Goal: Check status: Check status

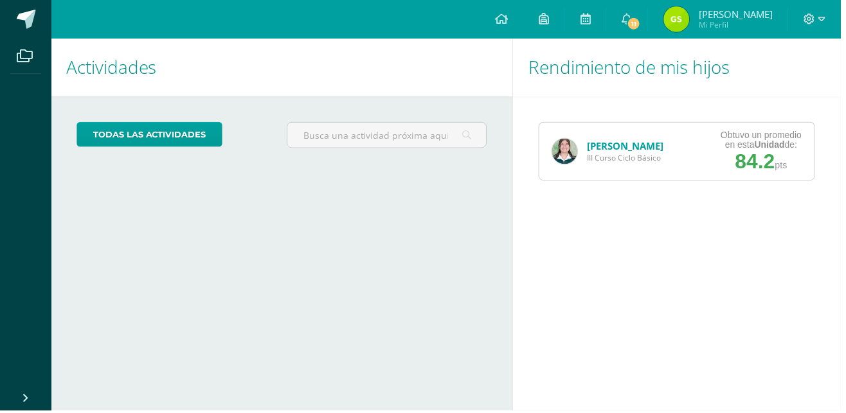
click at [642, 142] on link "[PERSON_NAME]" at bounding box center [629, 147] width 76 height 13
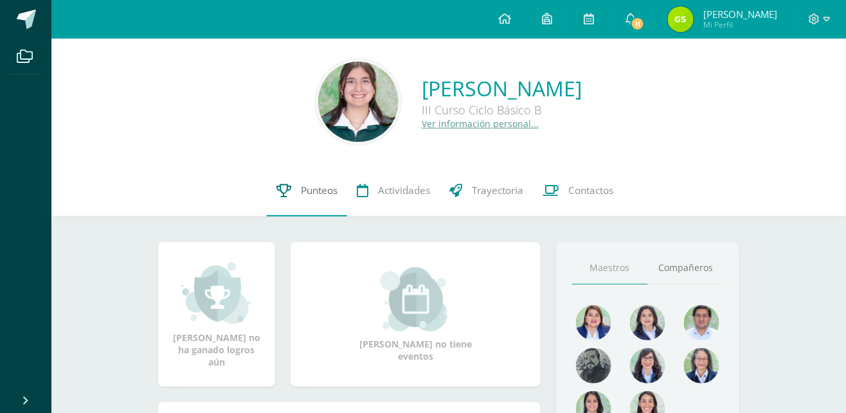
click at [296, 211] on link "Punteos" at bounding box center [307, 190] width 80 height 51
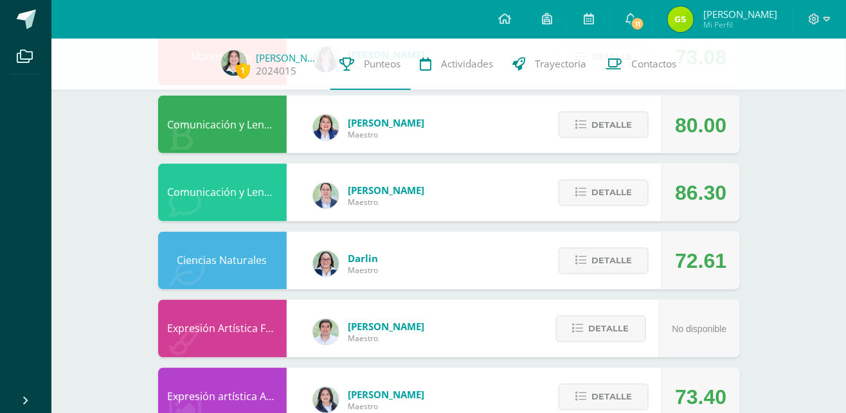
scroll to position [584, 0]
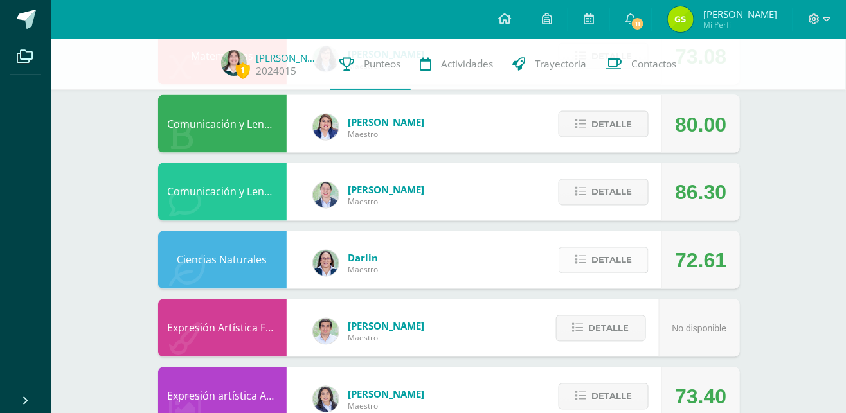
click at [629, 249] on span "Detalle" at bounding box center [611, 261] width 40 height 24
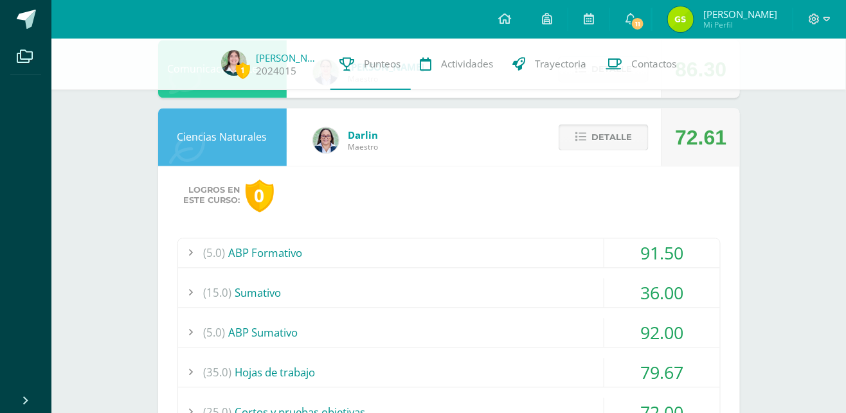
scroll to position [715, 0]
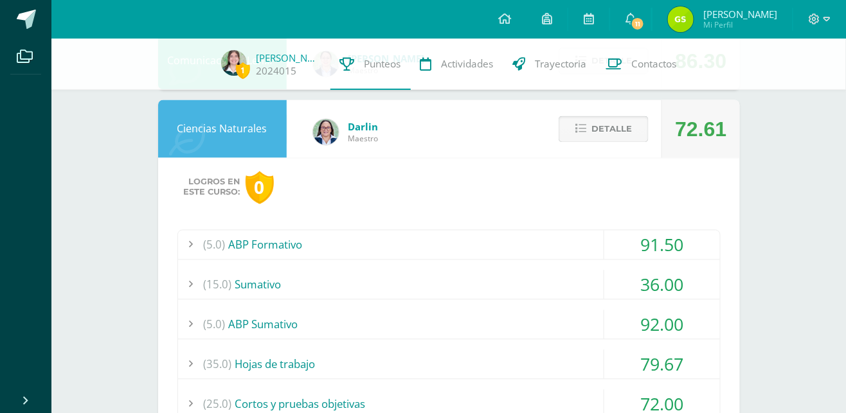
click at [583, 138] on button "Detalle" at bounding box center [604, 129] width 90 height 26
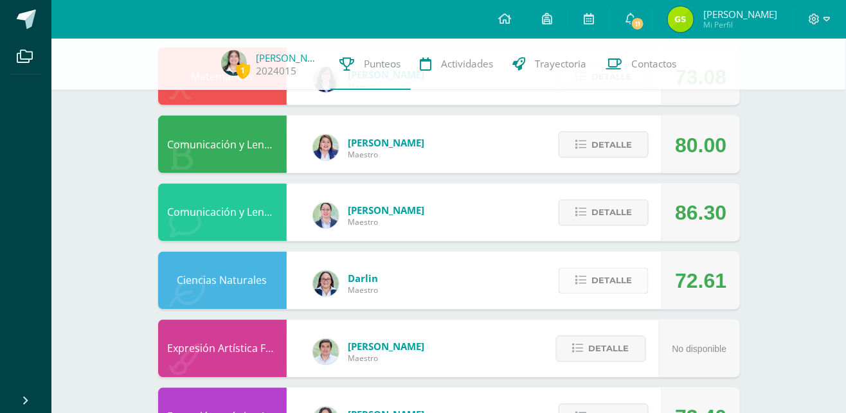
scroll to position [563, 0]
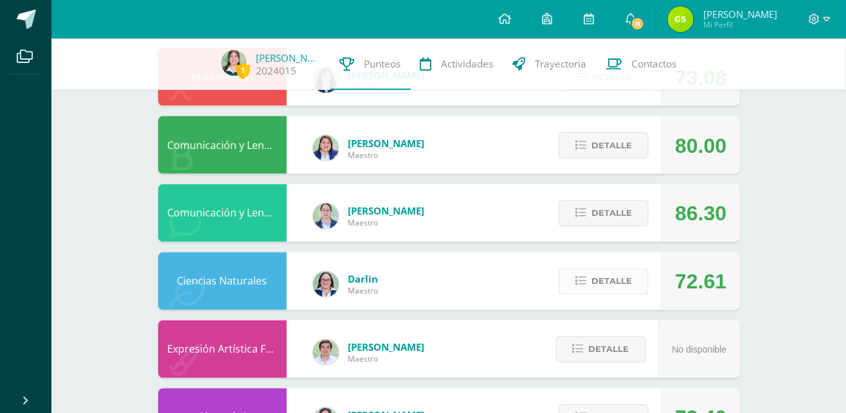
click at [605, 288] on span "Detalle" at bounding box center [611, 282] width 40 height 24
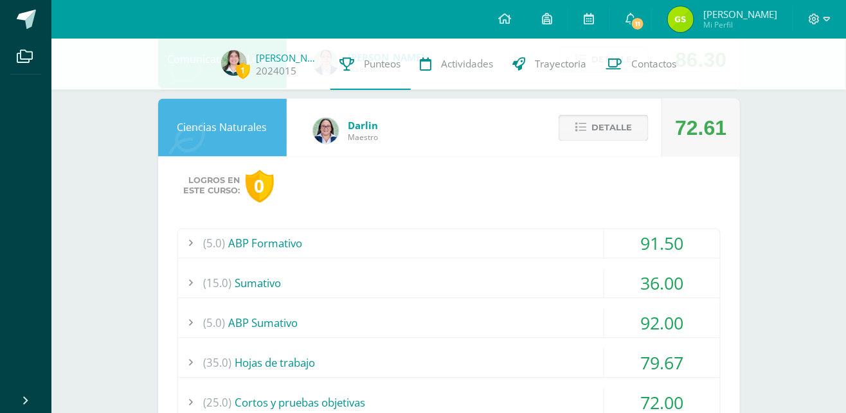
scroll to position [720, 0]
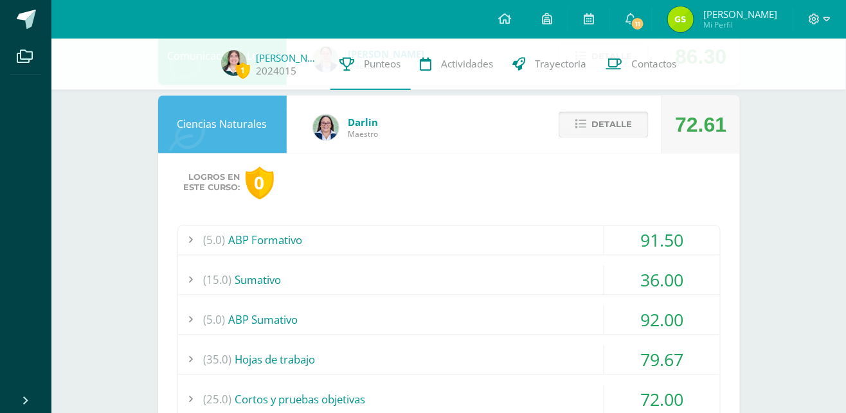
click at [621, 137] on span "Detalle" at bounding box center [611, 125] width 40 height 24
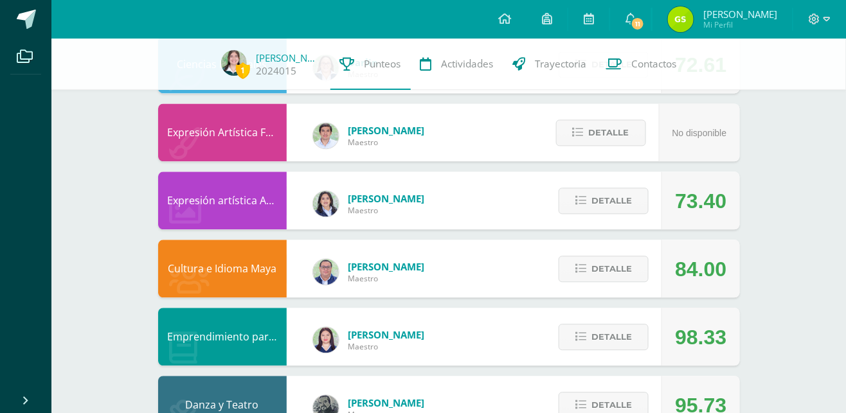
scroll to position [786, 0]
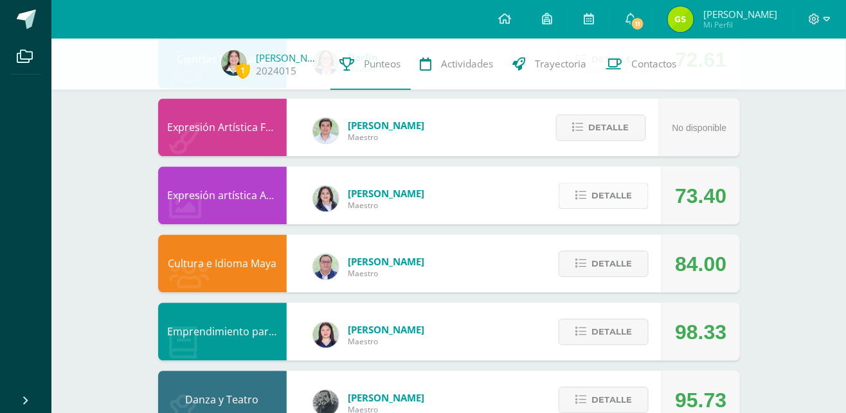
click at [638, 185] on button "Detalle" at bounding box center [604, 196] width 90 height 26
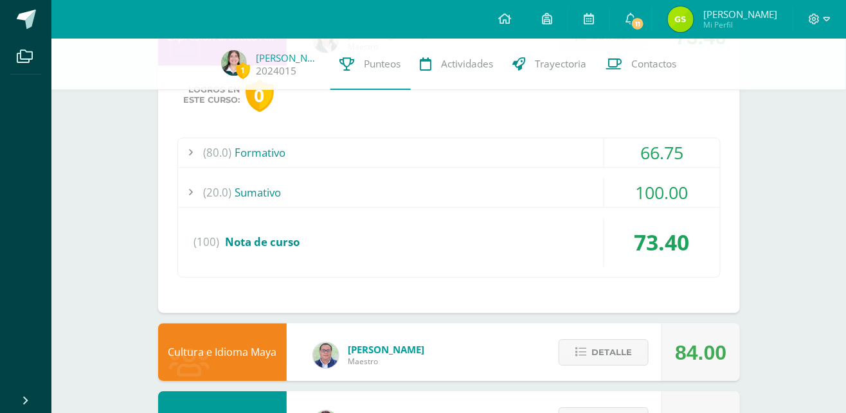
scroll to position [1032, 0]
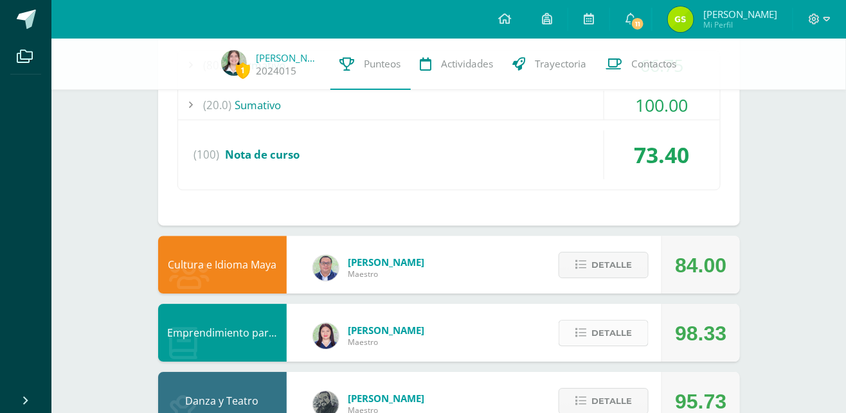
click at [604, 337] on span "Detalle" at bounding box center [611, 333] width 40 height 24
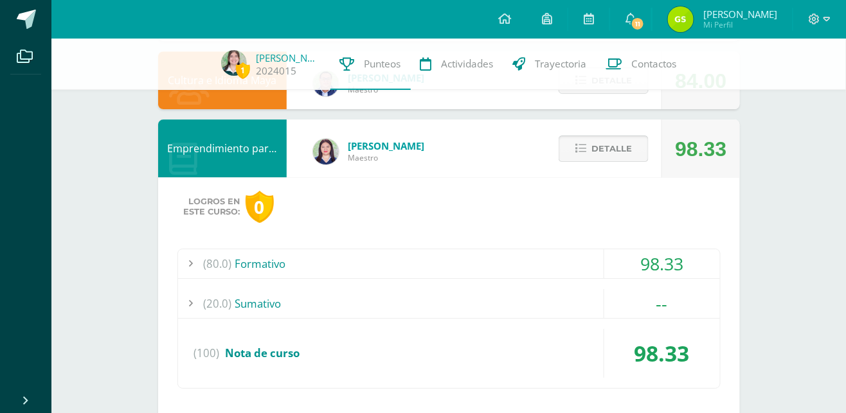
scroll to position [1218, 0]
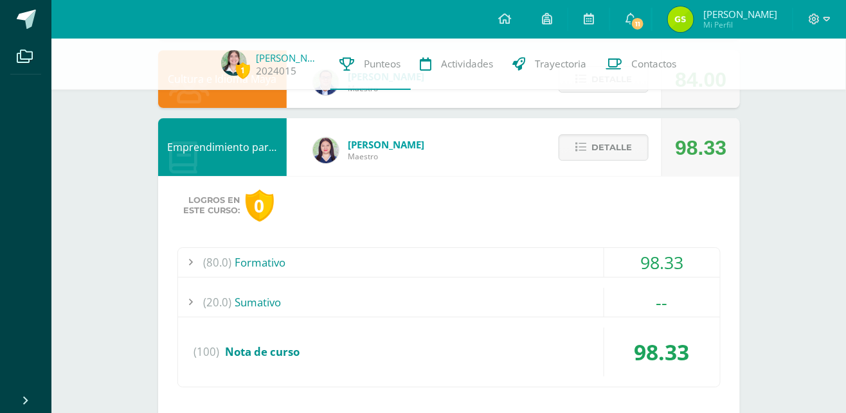
click at [638, 260] on div "98.33" at bounding box center [662, 262] width 116 height 29
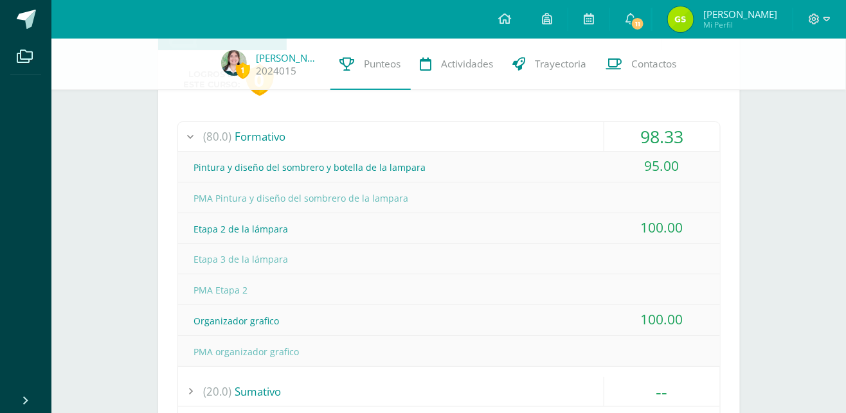
scroll to position [1343, 0]
